Goal: Task Accomplishment & Management: Complete application form

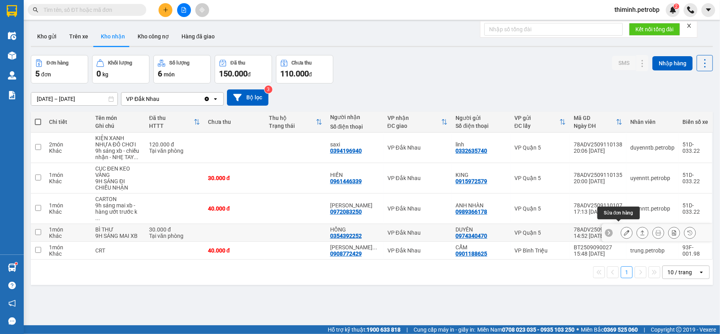
click at [624, 230] on icon at bounding box center [627, 233] width 6 height 6
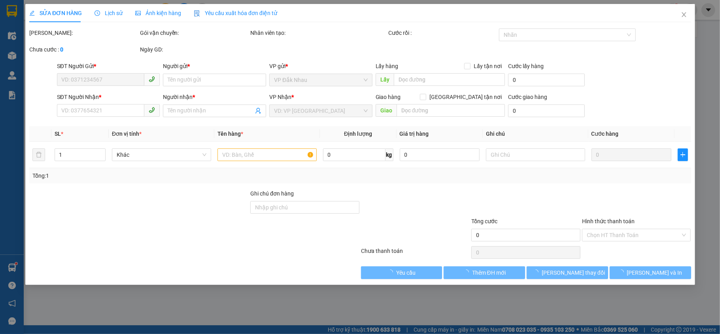
type input "0974340470"
type input "DUYÊN"
type input "0354392252"
type input "HỒNG"
type input "30.000"
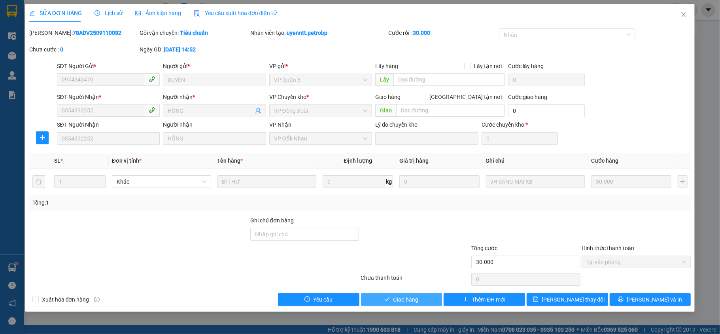
click at [416, 301] on span "Giao hàng" at bounding box center [405, 299] width 25 height 9
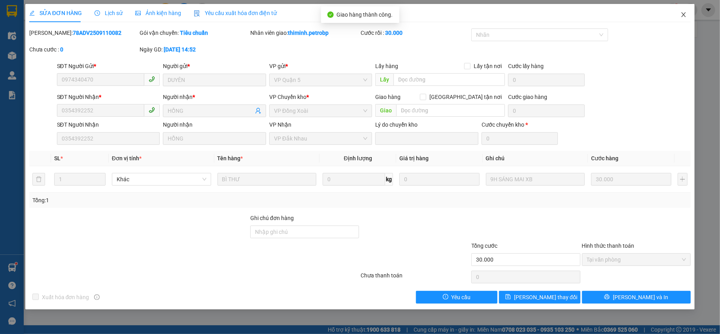
click at [681, 15] on icon "close" at bounding box center [683, 14] width 6 height 6
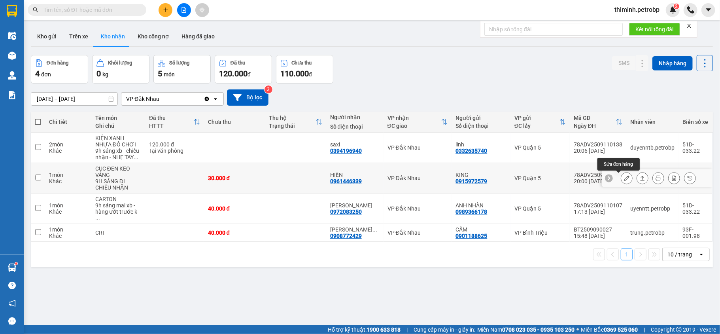
click at [624, 179] on icon at bounding box center [627, 178] width 6 height 6
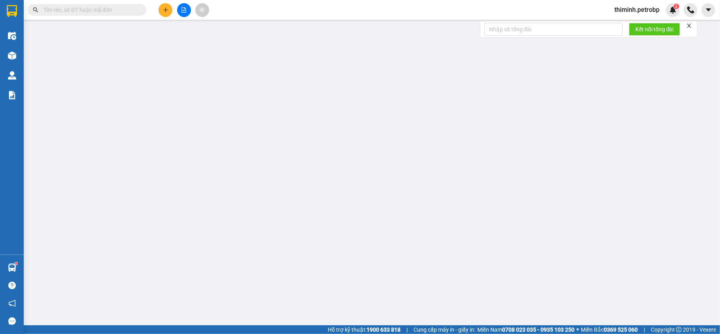
type input "0915972579"
type input "KING"
type input "0961446339"
type input "HIỀN"
type input "30.000"
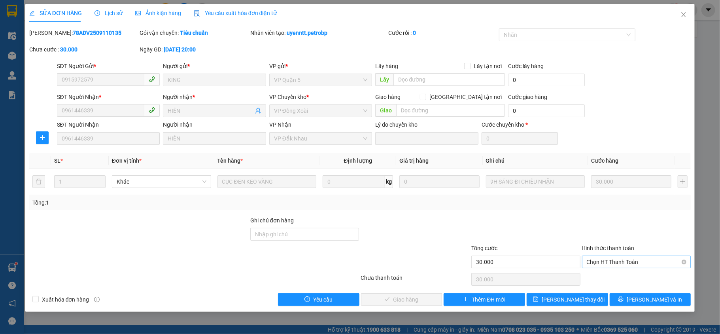
click at [609, 262] on span "Chọn HT Thanh Toán" at bounding box center [636, 262] width 100 height 12
click at [599, 279] on div "Tại văn phòng" at bounding box center [636, 278] width 100 height 9
type input "0"
click at [424, 302] on span "Lưu và Giao hàng" at bounding box center [414, 299] width 76 height 9
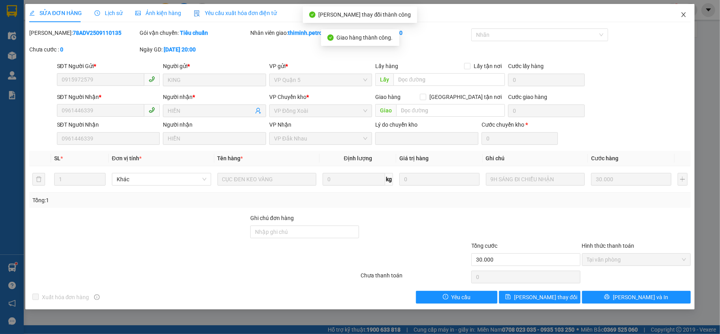
click at [684, 14] on icon "close" at bounding box center [683, 14] width 4 height 5
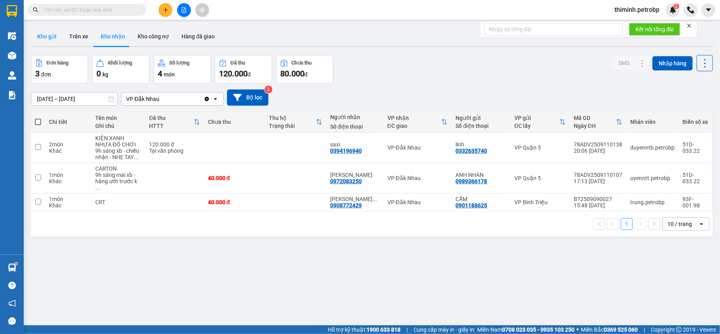
click at [43, 35] on button "Kho gửi" at bounding box center [47, 36] width 32 height 19
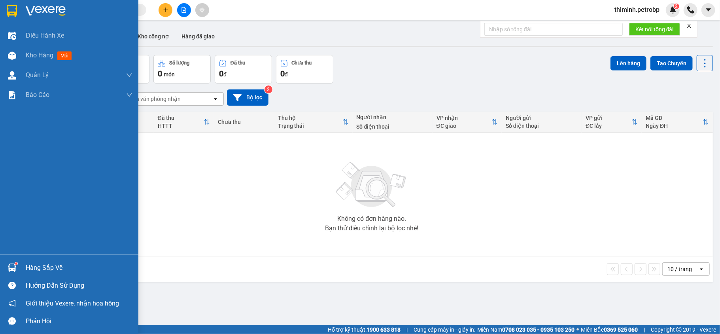
click at [8, 261] on div at bounding box center [12, 267] width 14 height 14
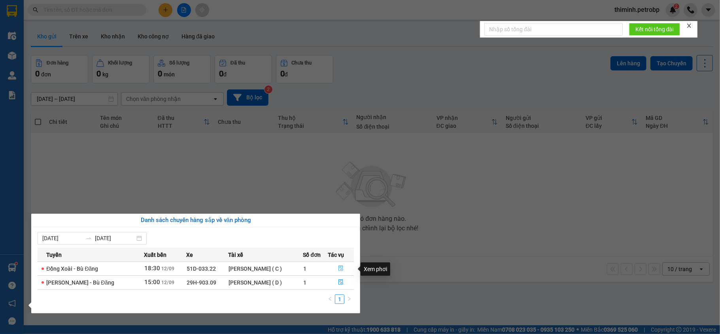
click at [332, 268] on button "button" at bounding box center [340, 268] width 25 height 13
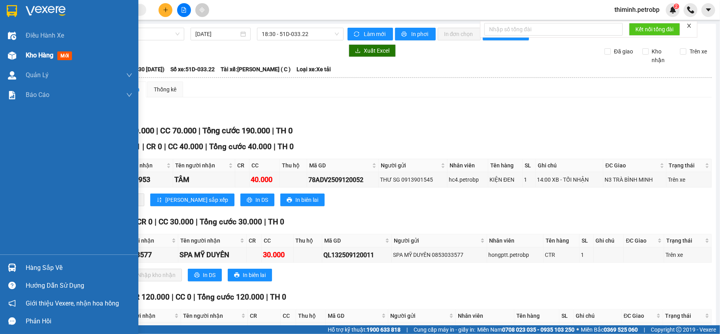
click at [46, 49] on div "Kho hàng mới" at bounding box center [79, 55] width 107 height 20
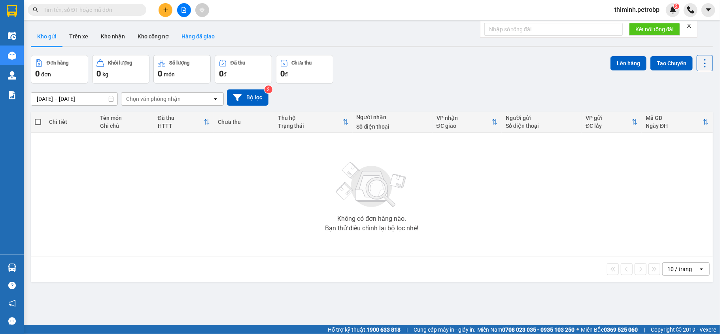
click at [194, 37] on button "Hàng đã giao" at bounding box center [198, 36] width 46 height 19
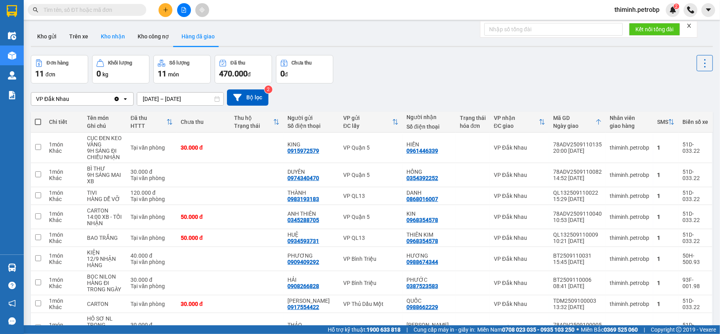
click at [113, 36] on button "Kho nhận" at bounding box center [112, 36] width 37 height 19
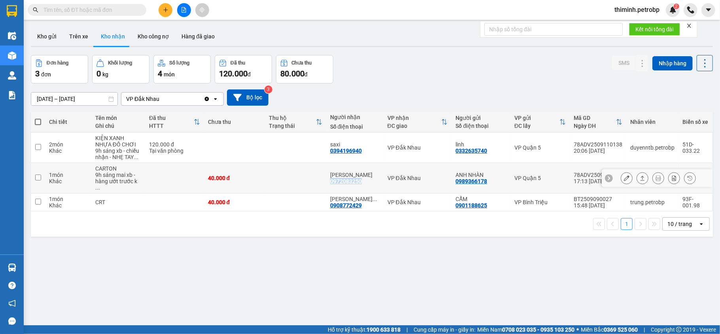
copy div "0972083250"
drag, startPoint x: 360, startPoint y: 179, endPoint x: 326, endPoint y: 184, distance: 34.3
click at [326, 184] on td "ANH CƯỜNG 0972083250" at bounding box center [354, 178] width 57 height 30
checkbox input "true"
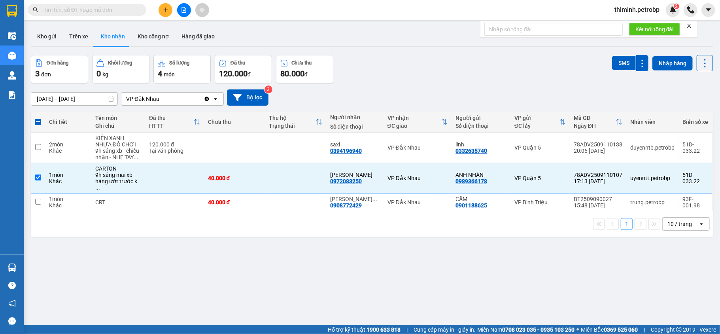
click at [89, 9] on input "text" at bounding box center [89, 10] width 93 height 9
paste input "0972083250"
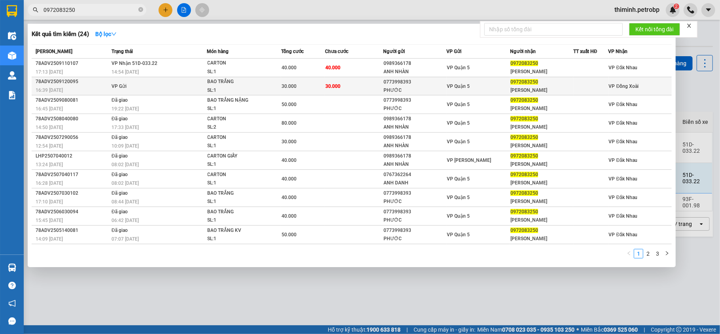
type input "0972083250"
click at [620, 89] on span "VP Đồng Xoài" at bounding box center [624, 86] width 30 height 6
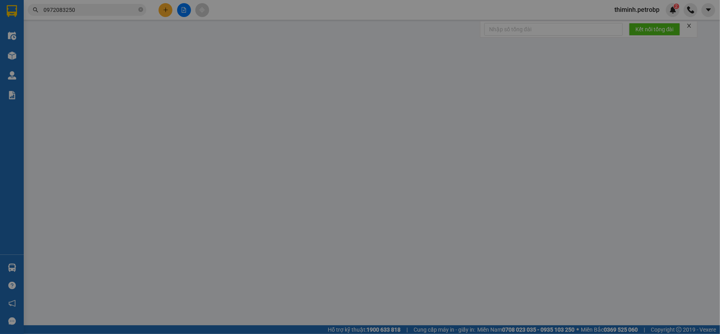
type input "0773998393"
type input "PHƯỚC"
type input "0972083250"
type input "[PERSON_NAME]"
type input "30.000"
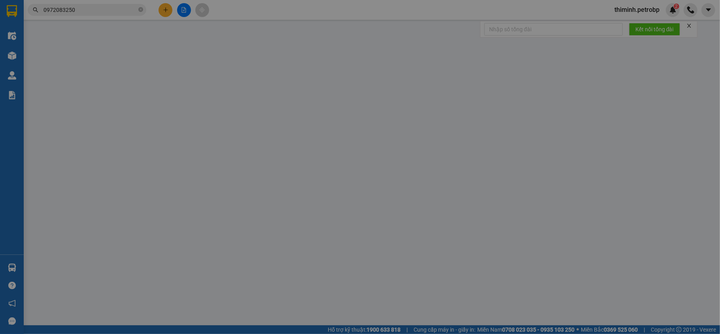
type input "30.000"
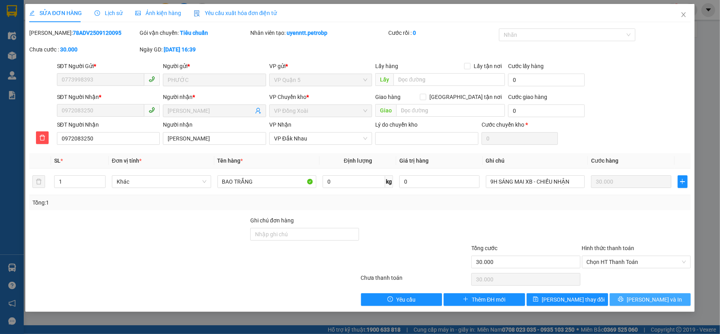
click at [652, 303] on span "Lưu và In" at bounding box center [653, 299] width 55 height 9
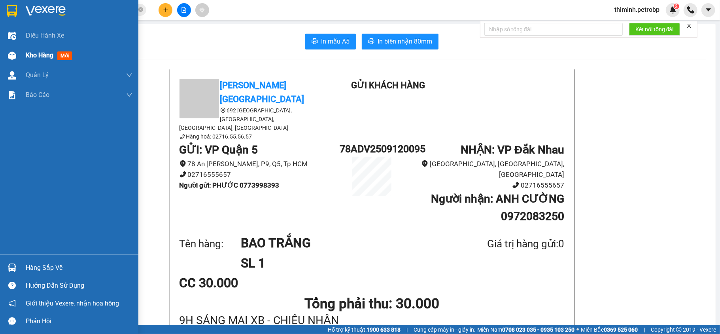
drag, startPoint x: 20, startPoint y: 58, endPoint x: 25, endPoint y: 58, distance: 5.5
click at [25, 58] on div "Kho hàng mới" at bounding box center [69, 55] width 138 height 20
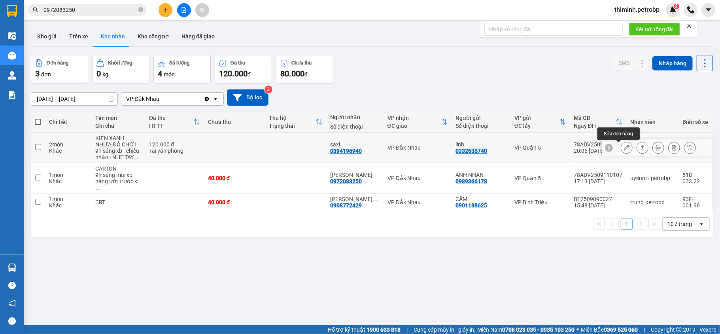
click at [624, 147] on icon at bounding box center [627, 148] width 6 height 6
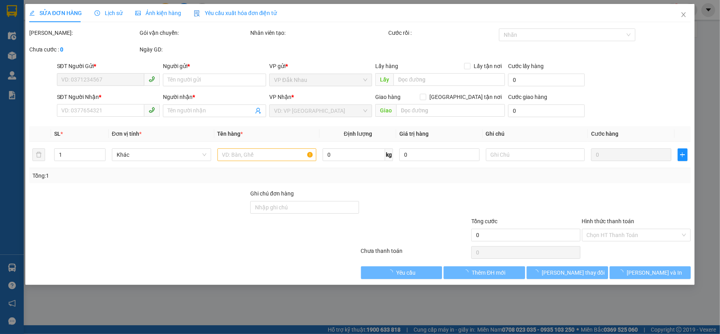
type input "0332635740"
type input "linh"
type input "0394196940"
type input "saxi"
type input "120.000"
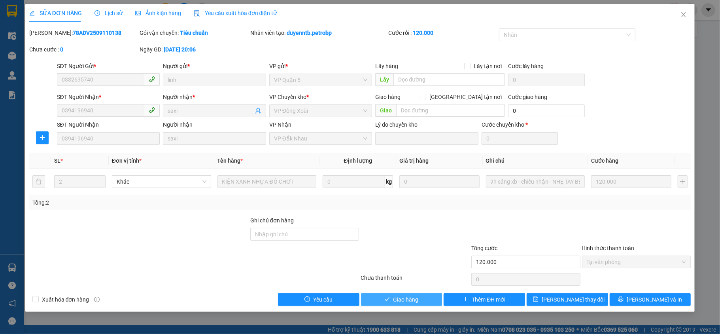
click at [405, 298] on span "Giao hàng" at bounding box center [405, 299] width 25 height 9
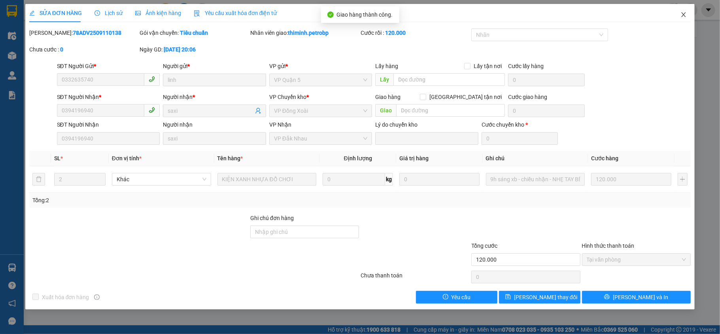
click at [686, 17] on icon "close" at bounding box center [683, 14] width 6 height 6
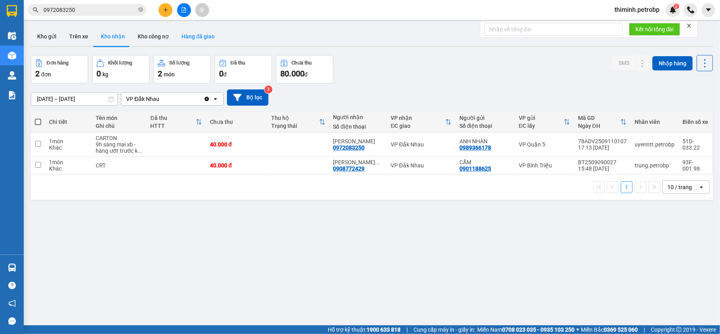
click at [183, 36] on button "Hàng đã giao" at bounding box center [198, 36] width 46 height 19
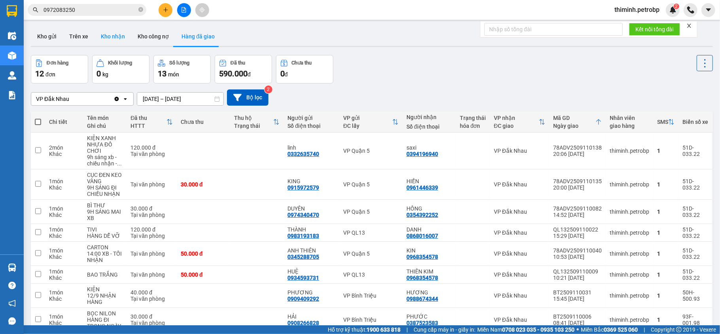
click at [111, 40] on button "Kho nhận" at bounding box center [112, 36] width 37 height 19
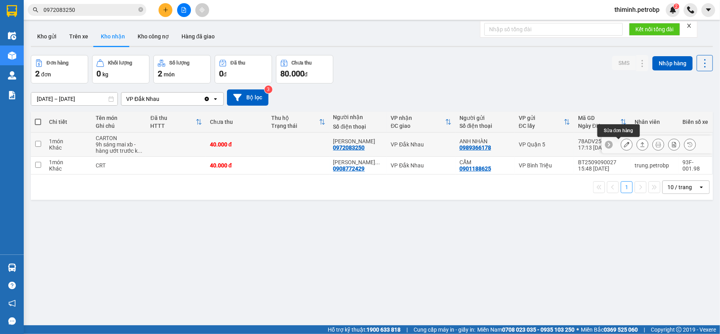
click at [624, 146] on icon at bounding box center [627, 144] width 6 height 6
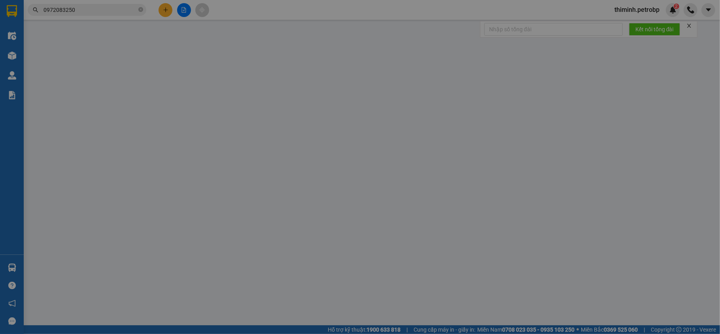
type input "0989366178"
type input "ANH NHÀN"
type input "0972083250"
type input "[PERSON_NAME]"
type input "40.000"
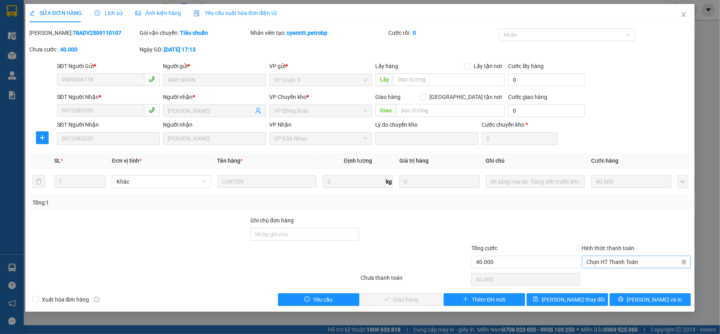
click at [611, 264] on span "Chọn HT Thanh Toán" at bounding box center [636, 262] width 100 height 12
click at [607, 275] on div "Tại văn phòng" at bounding box center [636, 278] width 100 height 9
type input "0"
click at [403, 300] on span "Lưu và Giao hàng" at bounding box center [414, 299] width 76 height 9
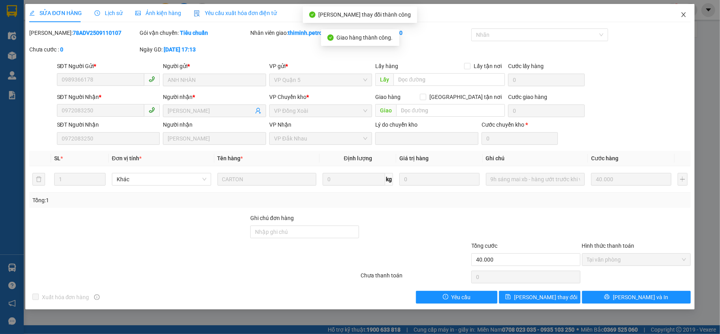
click at [681, 13] on icon "close" at bounding box center [683, 14] width 6 height 6
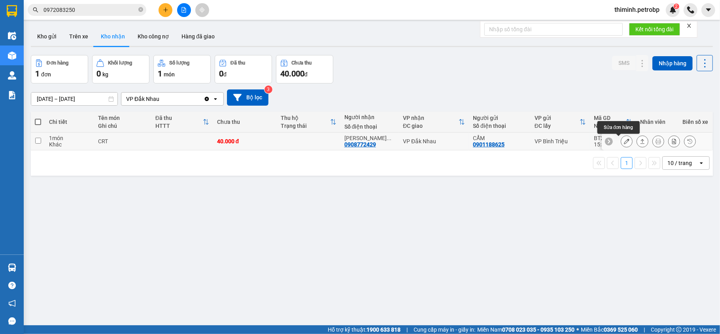
click at [624, 143] on icon at bounding box center [627, 141] width 6 height 6
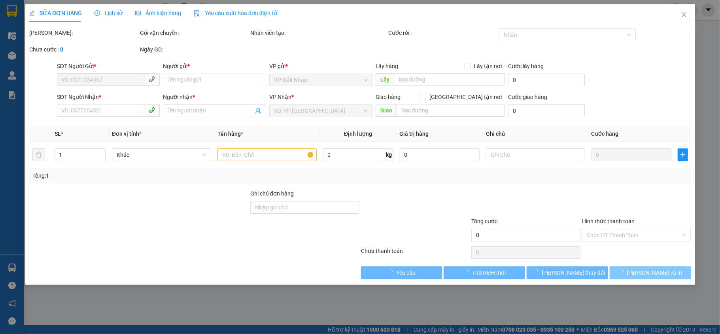
type input "0901188625"
type input "CẨM"
type input "0908772429"
type input "GARA NGUYỄN TUẤN"
type input "40.000"
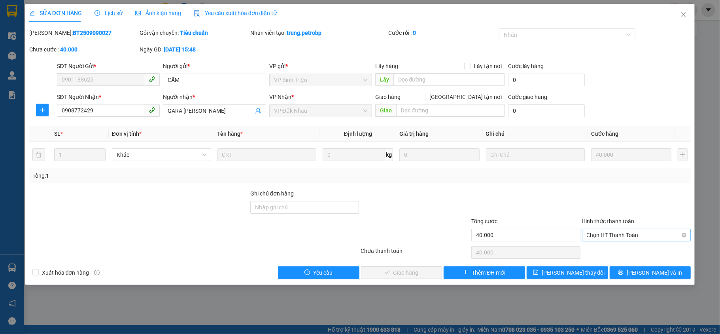
click at [602, 237] on span "Chọn HT Thanh Toán" at bounding box center [636, 235] width 100 height 12
click at [596, 251] on div "Tại văn phòng" at bounding box center [636, 251] width 100 height 9
type input "0"
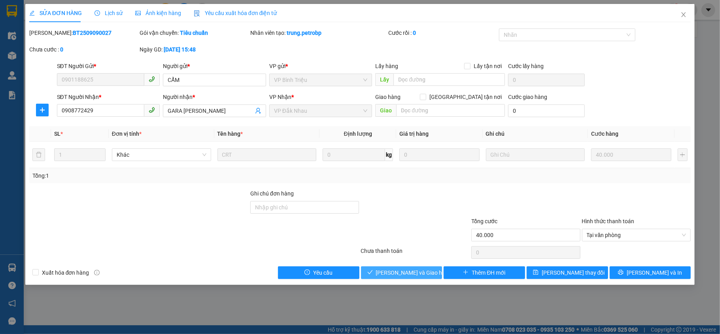
click at [407, 270] on span "Lưu và Giao hàng" at bounding box center [414, 272] width 76 height 9
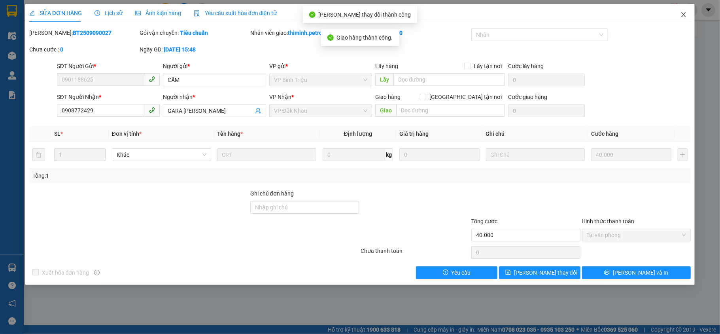
click at [683, 16] on icon "close" at bounding box center [683, 14] width 4 height 5
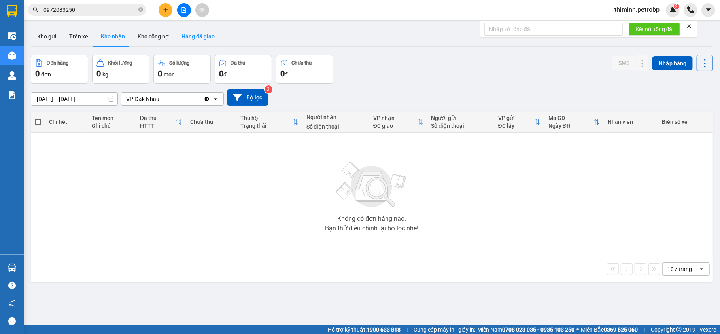
click at [187, 32] on button "Hàng đã giao" at bounding box center [198, 36] width 46 height 19
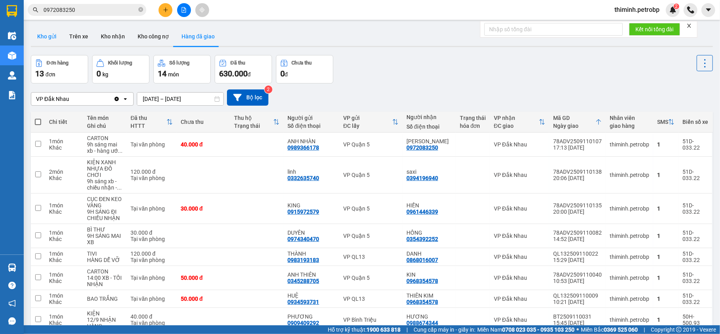
click at [52, 37] on button "Kho gửi" at bounding box center [47, 36] width 32 height 19
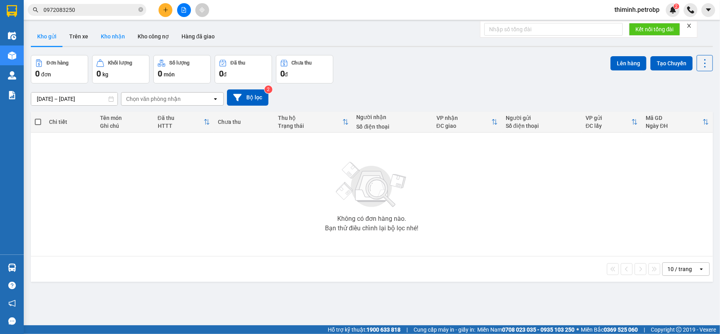
click at [121, 40] on button "Kho nhận" at bounding box center [112, 36] width 37 height 19
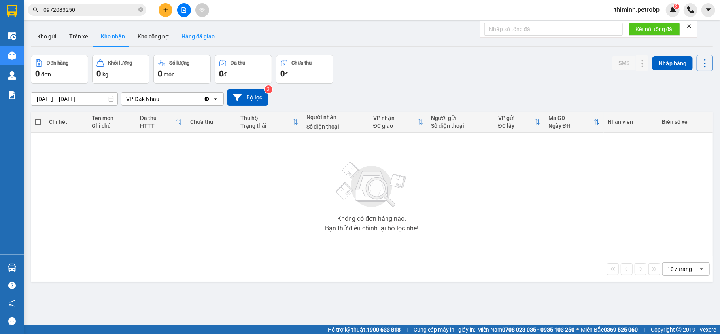
click at [193, 38] on button "Hàng đã giao" at bounding box center [198, 36] width 46 height 19
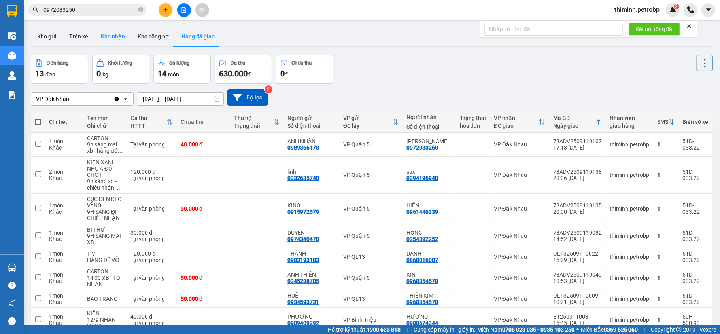
click at [114, 36] on button "Kho nhận" at bounding box center [112, 36] width 37 height 19
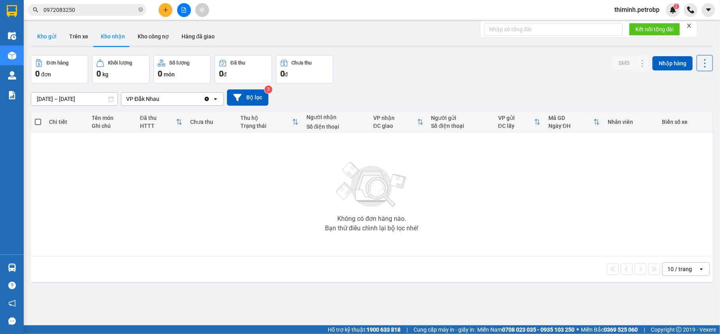
click at [45, 36] on button "Kho gửi" at bounding box center [47, 36] width 32 height 19
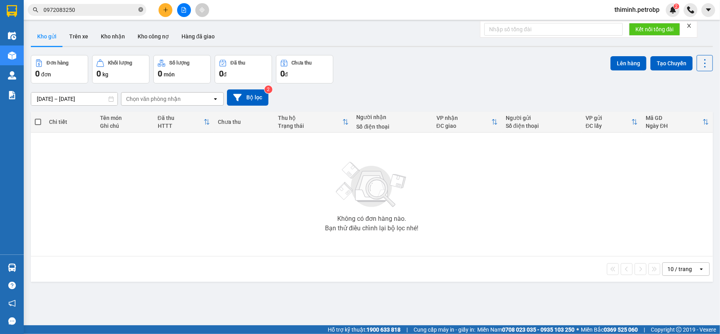
click at [140, 11] on icon "close-circle" at bounding box center [140, 9] width 5 height 5
click at [115, 38] on button "Kho nhận" at bounding box center [112, 36] width 37 height 19
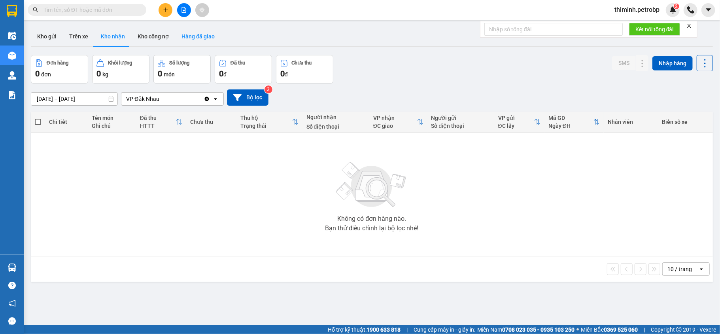
click at [185, 37] on button "Hàng đã giao" at bounding box center [198, 36] width 46 height 19
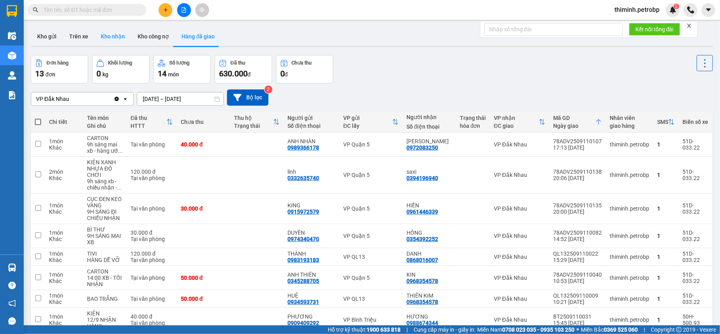
click at [109, 37] on button "Kho nhận" at bounding box center [112, 36] width 37 height 19
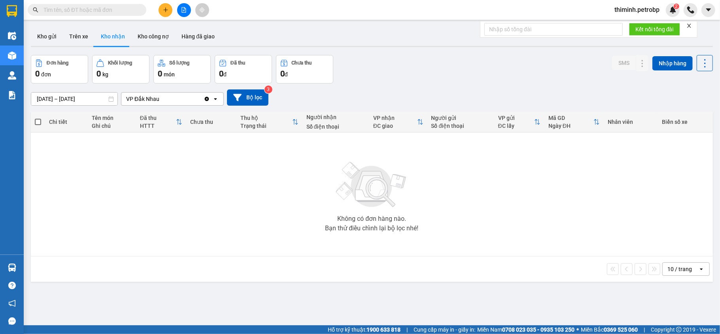
click at [53, 95] on input "25/08/2025 – 12/09/2025" at bounding box center [74, 98] width 86 height 13
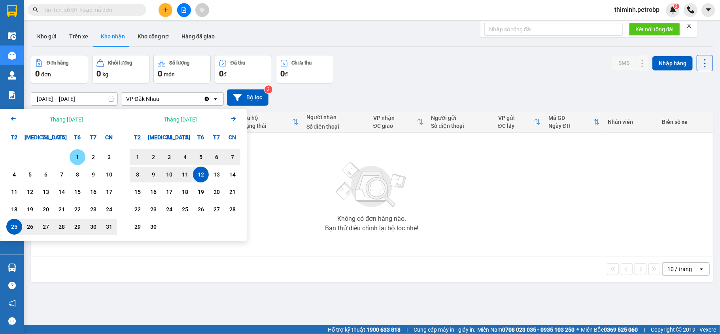
click at [82, 158] on div "1" at bounding box center [77, 156] width 11 height 9
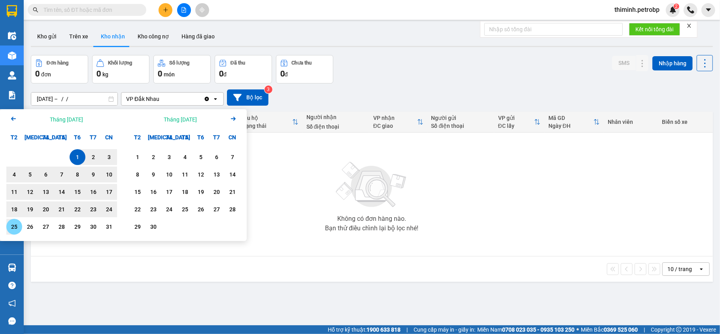
click at [19, 227] on div "25" at bounding box center [14, 226] width 11 height 9
type input "01/08/2025 – 25/08/2025"
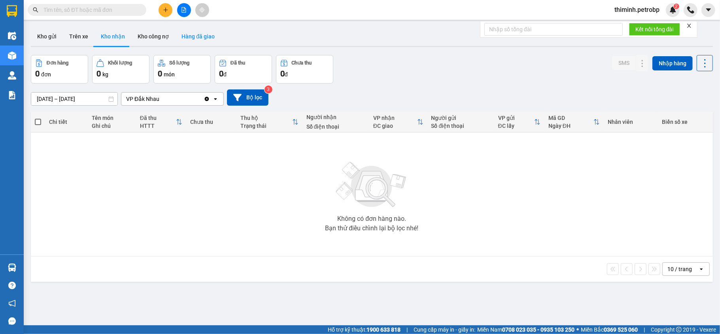
click at [201, 37] on button "Hàng đã giao" at bounding box center [198, 36] width 46 height 19
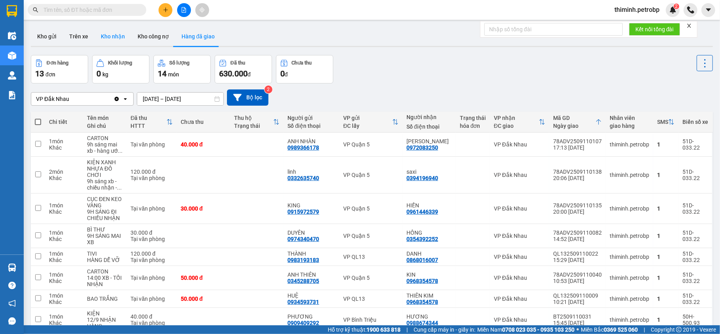
click at [111, 34] on button "Kho nhận" at bounding box center [112, 36] width 37 height 19
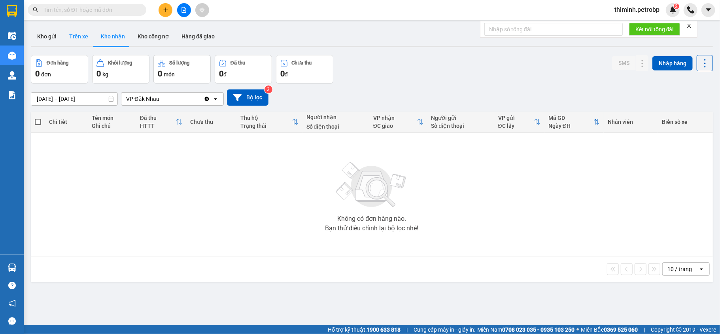
click at [73, 37] on button "Trên xe" at bounding box center [79, 36] width 32 height 19
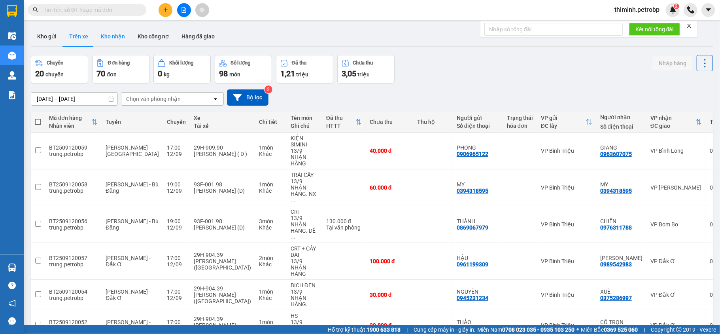
click at [113, 38] on button "Kho nhận" at bounding box center [112, 36] width 37 height 19
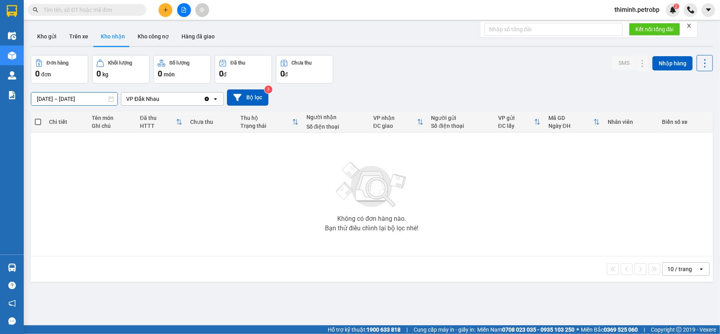
click at [53, 100] on input "01/08/2025 – 25/08/2025" at bounding box center [74, 98] width 86 height 13
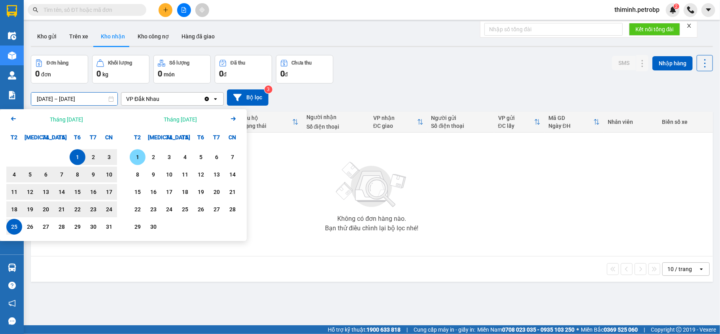
click at [144, 159] on div "1" at bounding box center [138, 157] width 16 height 16
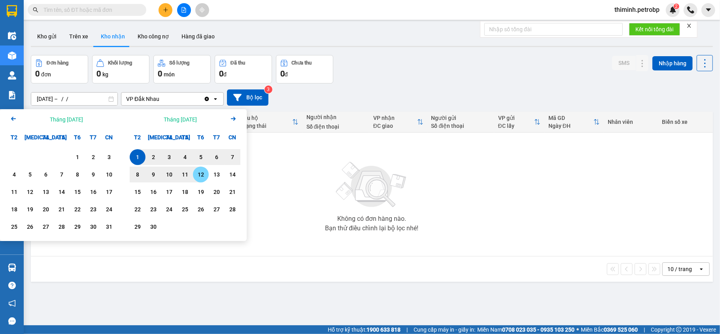
click at [198, 174] on div "12" at bounding box center [200, 174] width 11 height 9
type input "[DATE] – [DATE]"
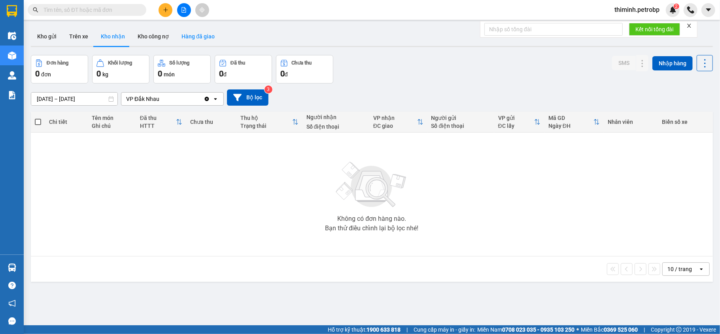
click at [198, 37] on button "Hàng đã giao" at bounding box center [198, 36] width 46 height 19
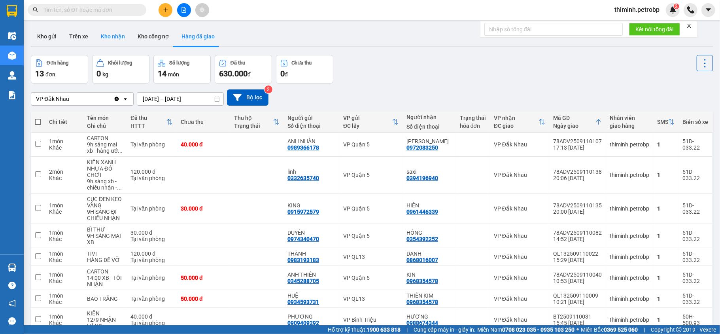
click at [112, 39] on button "Kho nhận" at bounding box center [112, 36] width 37 height 19
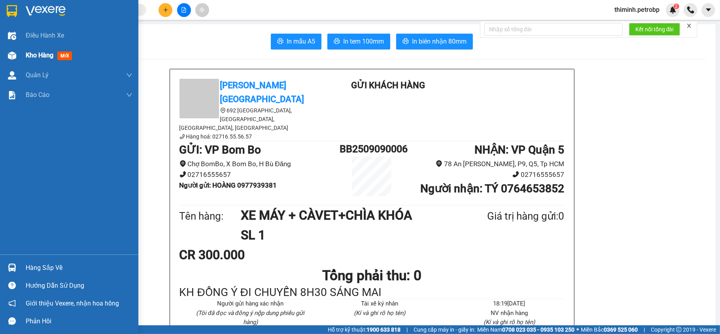
click at [17, 53] on div at bounding box center [12, 56] width 14 height 14
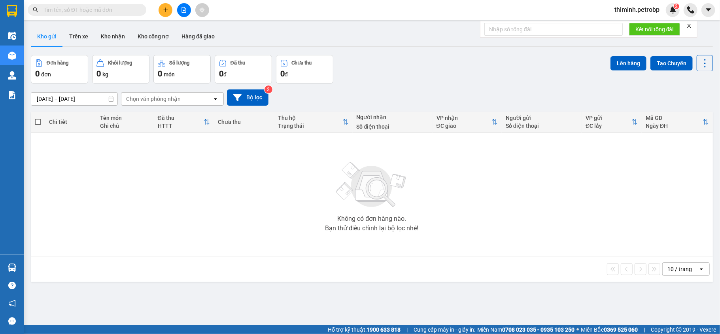
click at [64, 98] on input "[DATE] – [DATE]" at bounding box center [74, 98] width 86 height 13
click at [112, 36] on button "Kho nhận" at bounding box center [112, 36] width 37 height 19
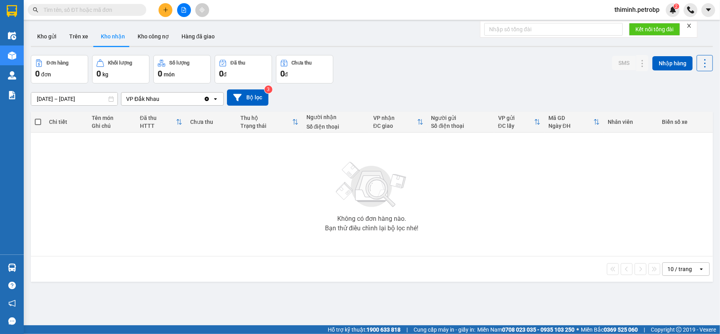
click at [115, 5] on span at bounding box center [87, 10] width 119 height 12
click at [104, 12] on input "text" at bounding box center [89, 10] width 93 height 9
paste input "083 2327879"
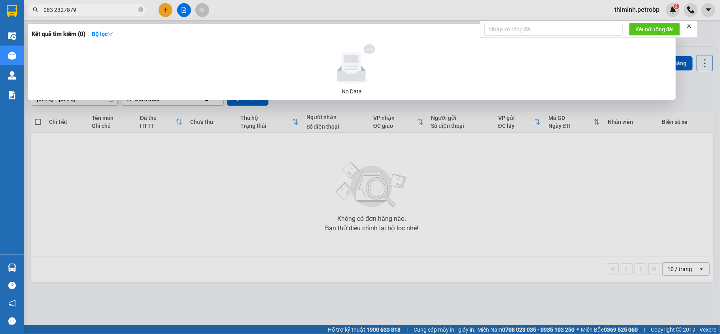
click at [54, 9] on input "083 2327879" at bounding box center [89, 10] width 93 height 9
type input "0832327879"
click at [84, 8] on input "0832327879" at bounding box center [89, 10] width 93 height 9
click at [138, 8] on icon "close-circle" at bounding box center [140, 9] width 5 height 5
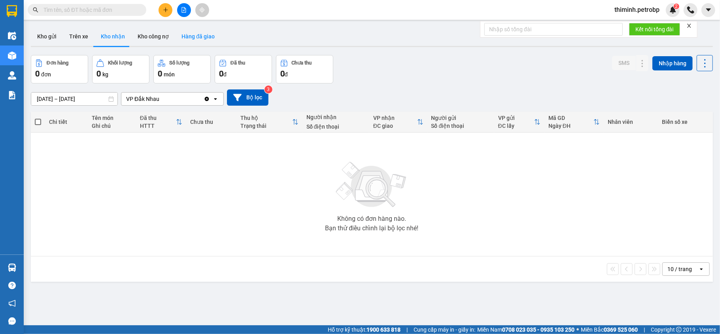
click at [204, 36] on button "Hàng đã giao" at bounding box center [198, 36] width 46 height 19
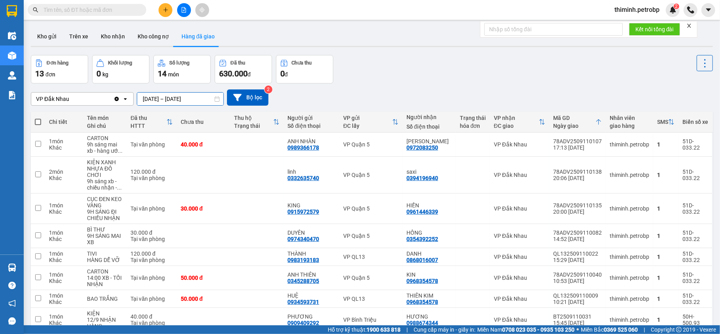
click at [154, 98] on input "[DATE] – [DATE]" at bounding box center [180, 98] width 86 height 13
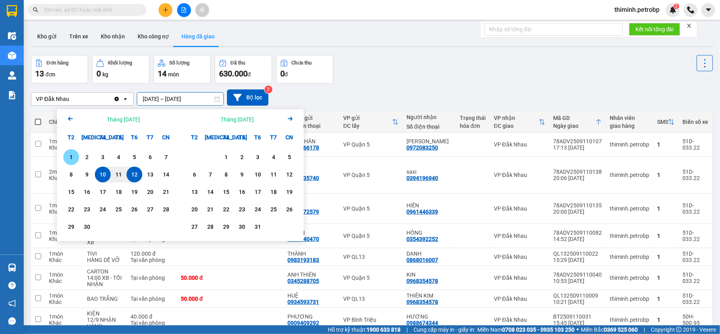
click at [76, 161] on div "1" at bounding box center [71, 156] width 11 height 9
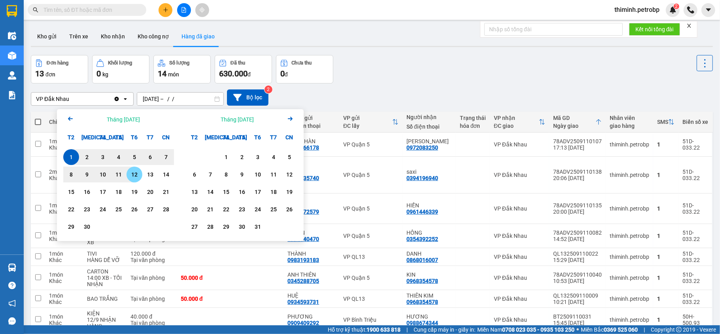
click at [136, 176] on div "12" at bounding box center [134, 174] width 11 height 9
type input "[DATE] – [DATE]"
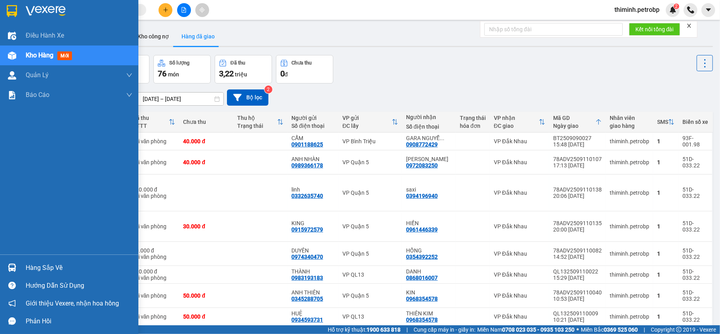
click at [40, 266] on div "Hàng sắp về" at bounding box center [79, 268] width 107 height 12
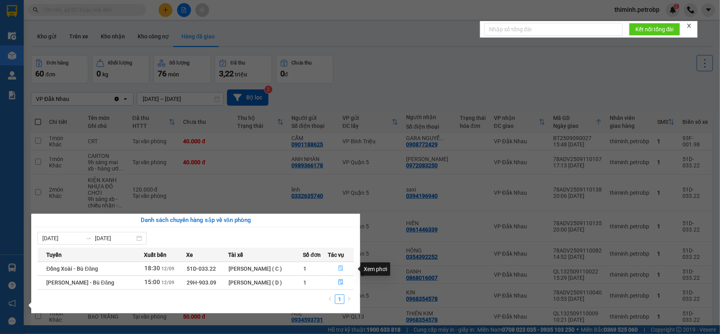
click at [334, 271] on button "button" at bounding box center [340, 268] width 25 height 13
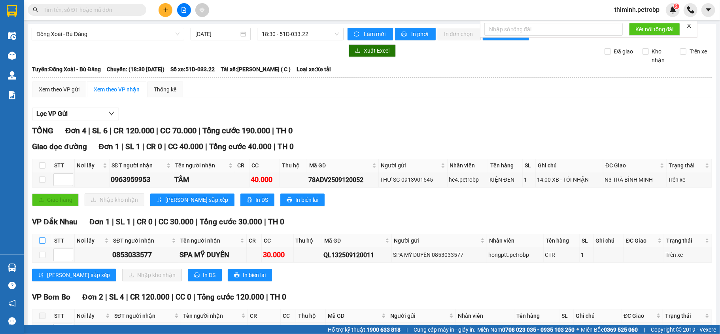
click at [40, 239] on input "checkbox" at bounding box center [42, 240] width 6 height 6
checkbox input "true"
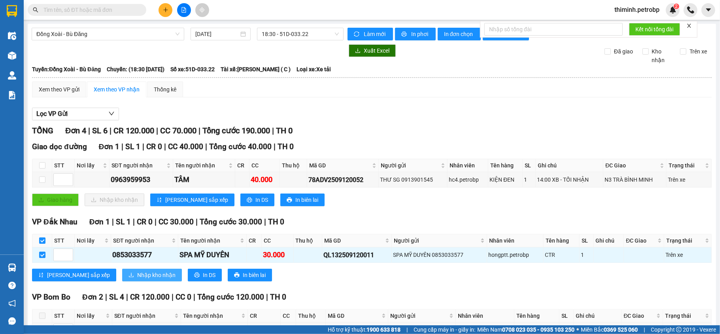
click at [137, 275] on span "Nhập kho nhận" at bounding box center [156, 274] width 38 height 9
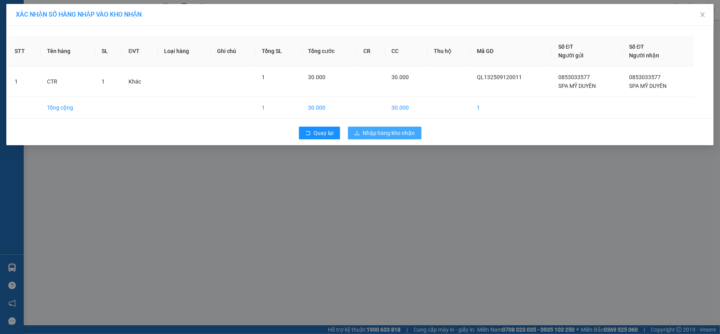
click at [374, 133] on span "Nhập hàng kho nhận" at bounding box center [389, 132] width 52 height 9
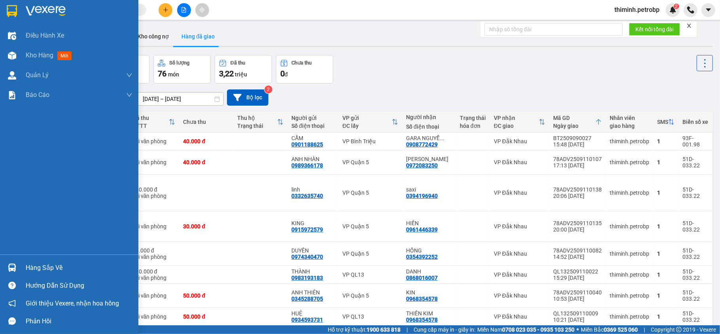
click at [17, 269] on div at bounding box center [12, 267] width 14 height 14
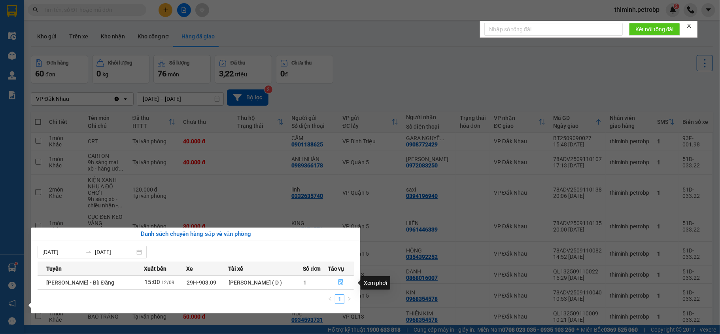
click at [345, 279] on button "button" at bounding box center [340, 282] width 25 height 13
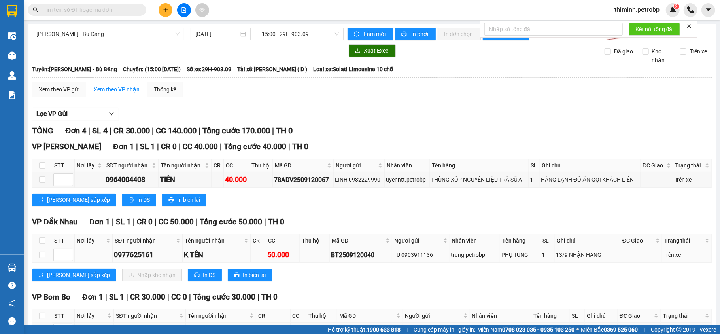
scroll to position [53, 0]
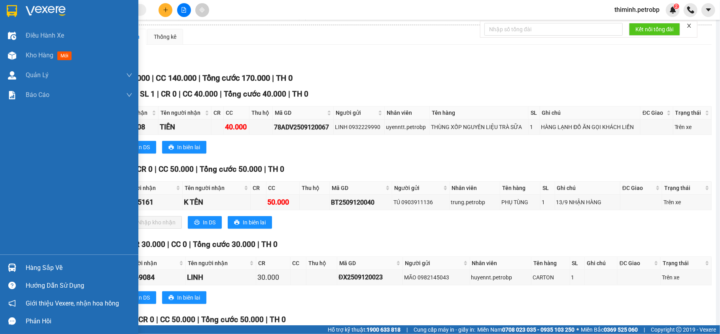
click at [4, 264] on div "Hàng sắp về" at bounding box center [69, 267] width 138 height 18
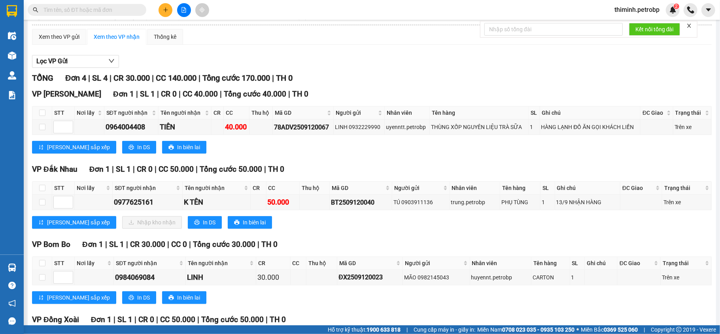
click at [408, 312] on section "Kết quả tìm kiếm ( 0 ) Bộ lọc No Data thiminh.petrobp 2 Điều hành xe Kho hàng m…" at bounding box center [360, 167] width 720 height 334
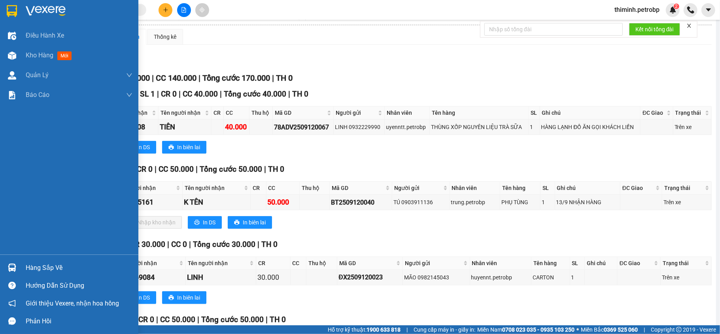
click at [15, 267] on img at bounding box center [12, 267] width 8 height 8
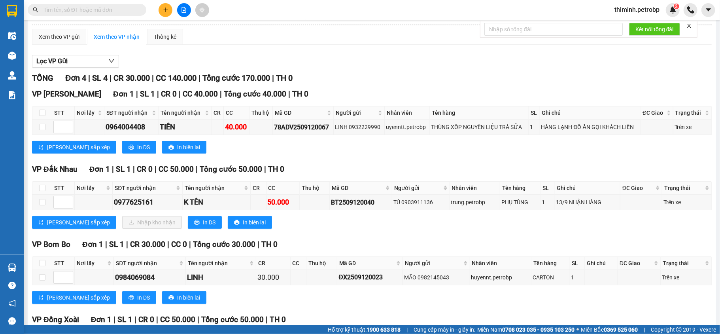
click at [386, 304] on section "Kết quả tìm kiếm ( 0 ) Bộ lọc No Data thiminh.petrobp 2 Điều hành xe Kho hàng m…" at bounding box center [360, 167] width 720 height 334
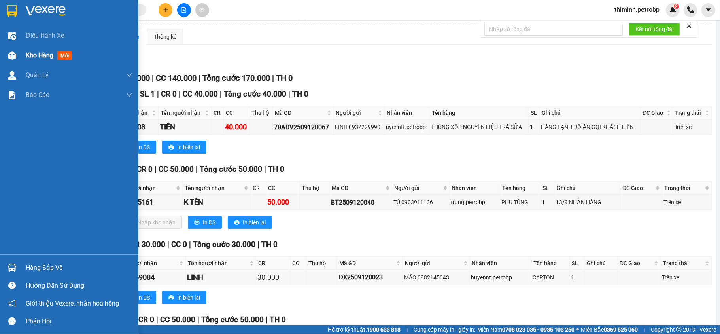
click at [40, 55] on span "Kho hàng" at bounding box center [40, 55] width 28 height 8
